Goal: Find specific page/section: Locate a particular part of the current website

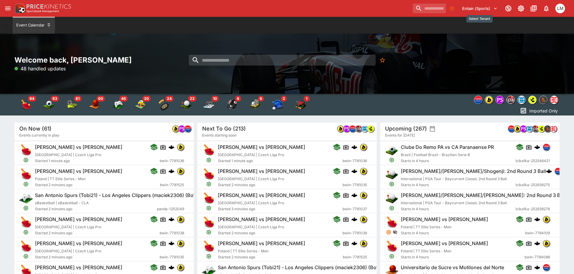
click at [495, 10] on icon "Select Tenant" at bounding box center [494, 8] width 5 height 5
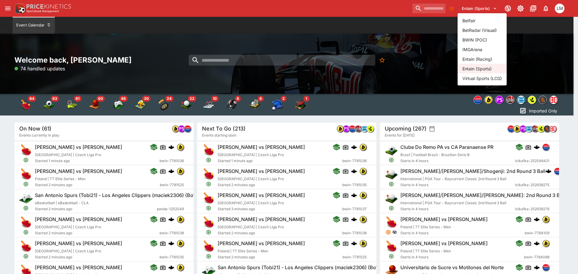
click at [482, 56] on li "Entain (Racing)" at bounding box center [482, 59] width 49 height 10
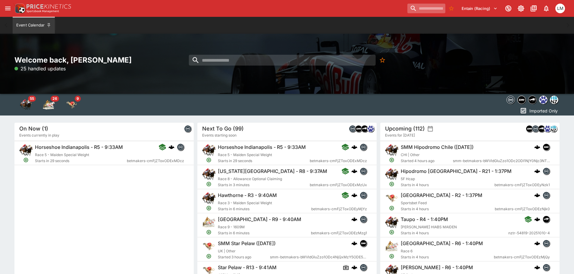
click at [407, 11] on input "search" at bounding box center [426, 9] width 38 height 10
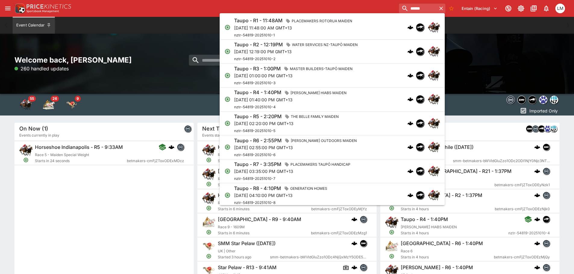
type input "*****"
click at [249, 23] on h6 "Taupo - R1 - 11:48AM" at bounding box center [258, 20] width 48 height 6
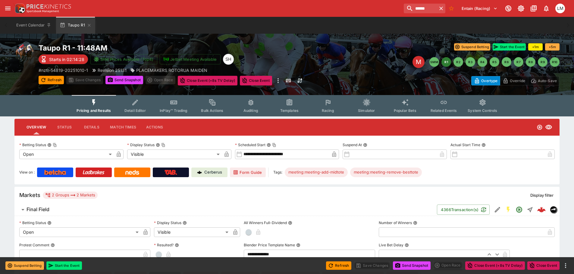
click at [210, 170] on p "Cerberus" at bounding box center [213, 173] width 18 height 6
